Goal: Task Accomplishment & Management: Use online tool/utility

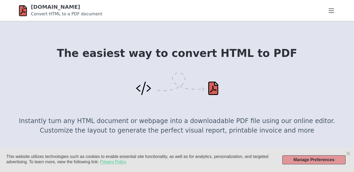
scroll to position [106, 0]
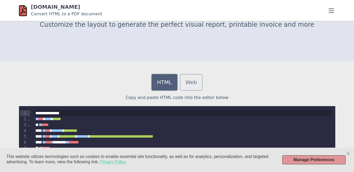
click at [168, 80] on link "HTML" at bounding box center [165, 82] width 26 height 16
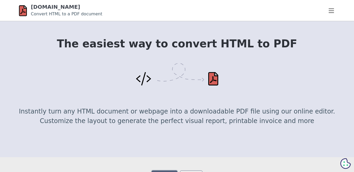
scroll to position [0, 0]
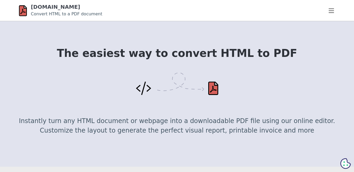
drag, startPoint x: 155, startPoint y: 73, endPoint x: 245, endPoint y: 88, distance: 91.7
click at [245, 88] on div "The easiest way to convert HTML to PDF Instantly turn any HTML document or webp…" at bounding box center [177, 93] width 317 height 93
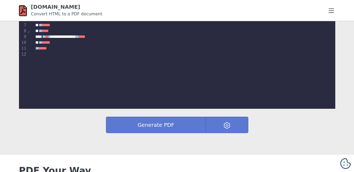
scroll to position [226, 0]
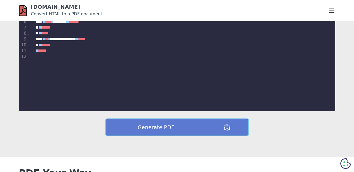
click at [164, 125] on button "Generate PDF" at bounding box center [156, 127] width 100 height 16
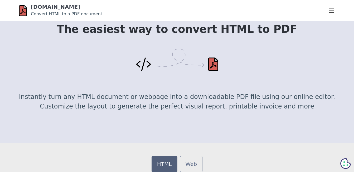
scroll to position [0, 0]
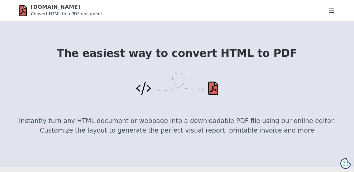
click at [149, 87] on img at bounding box center [177, 83] width 82 height 23
click at [213, 88] on img at bounding box center [177, 83] width 82 height 23
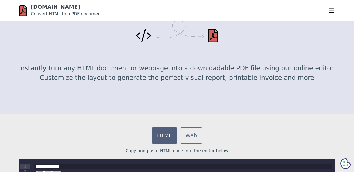
scroll to position [53, 0]
